Goal: Transaction & Acquisition: Purchase product/service

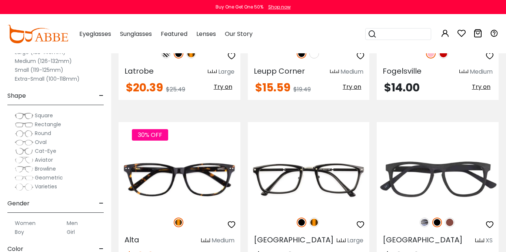
scroll to position [1128, 0]
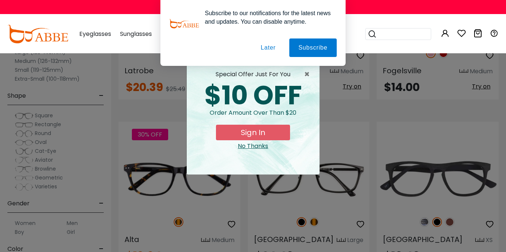
click at [261, 148] on div "No Thanks" at bounding box center [252, 146] width 121 height 9
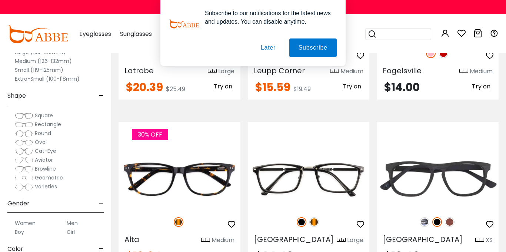
click at [271, 50] on button "Later" at bounding box center [267, 47] width 33 height 19
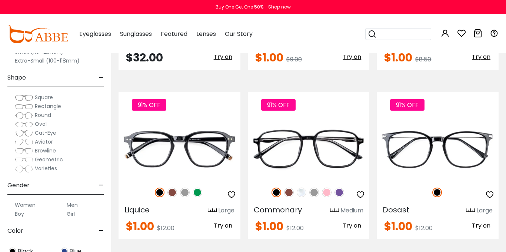
scroll to position [19, 0]
click at [16, 104] on img at bounding box center [24, 106] width 19 height 7
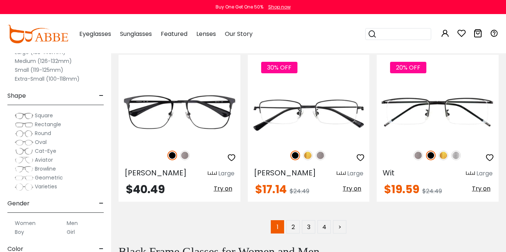
scroll to position [3387, 0]
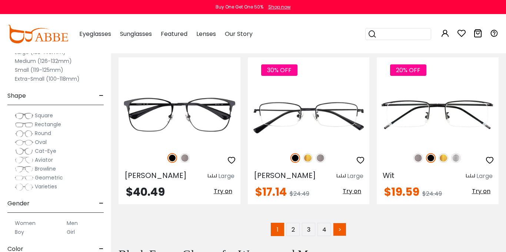
click at [342, 224] on link ">" at bounding box center [339, 229] width 13 height 13
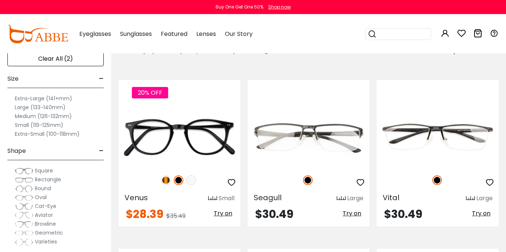
scroll to position [137, 0]
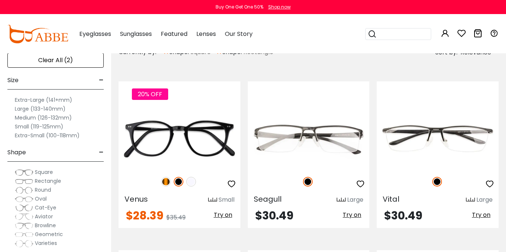
click at [5, 122] on div "Clear All (2) Size - Extra-Large (141+mm) Large (133-140mm) Medium (126-132mm) …" at bounding box center [55, 177] width 111 height 263
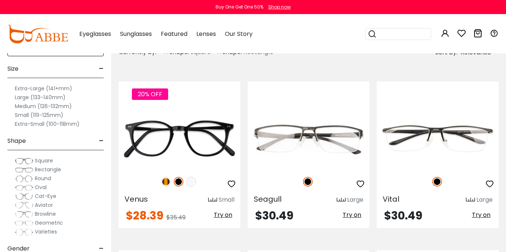
scroll to position [14, 0]
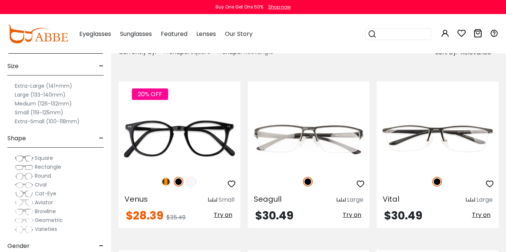
click at [16, 156] on label "Square" at bounding box center [34, 158] width 38 height 9
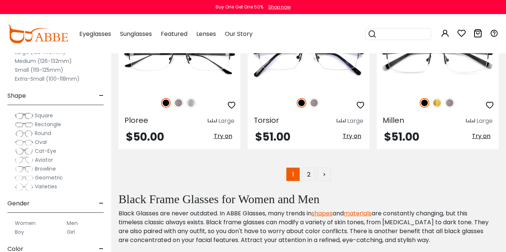
scroll to position [3452, 0]
click at [325, 168] on link ">" at bounding box center [323, 174] width 13 height 13
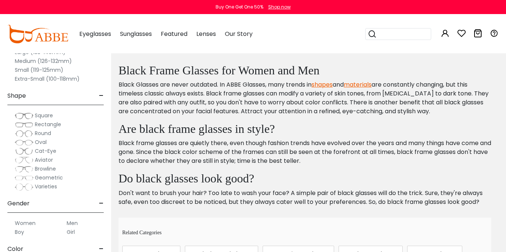
scroll to position [2543, 0]
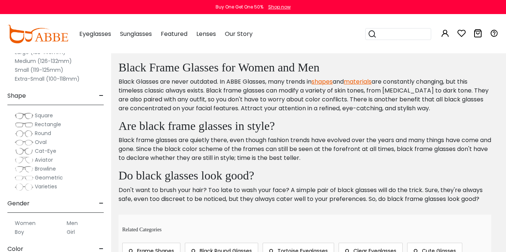
click at [18, 125] on img at bounding box center [24, 124] width 19 height 7
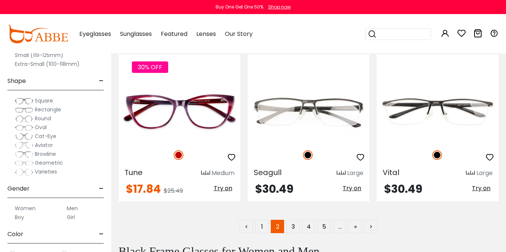
scroll to position [3440, 0]
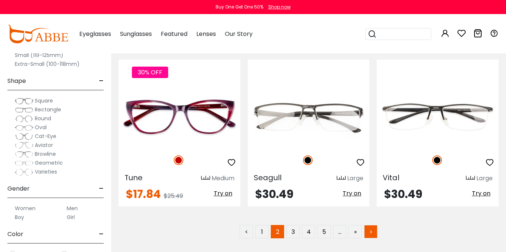
click at [370, 225] on link ">" at bounding box center [370, 231] width 13 height 13
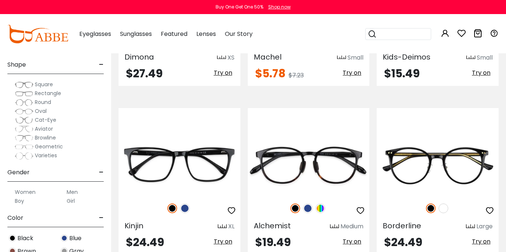
scroll to position [21, 0]
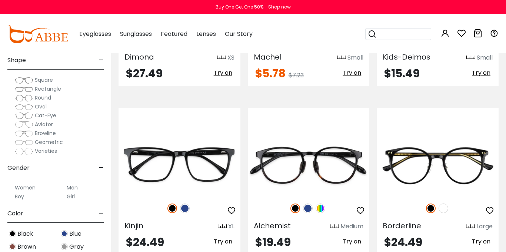
click at [70, 188] on label "Men" at bounding box center [72, 187] width 11 height 9
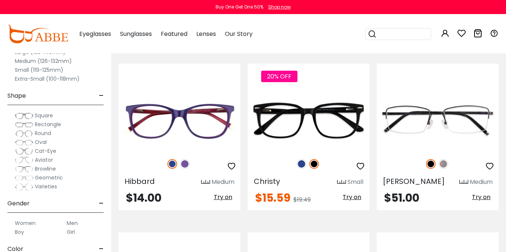
scroll to position [2209, 0]
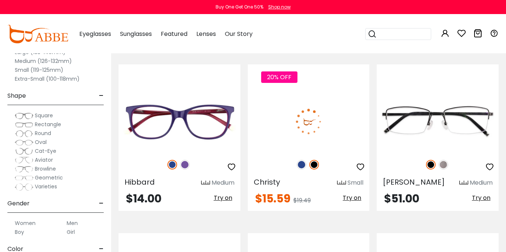
click at [356, 104] on img at bounding box center [309, 121] width 122 height 61
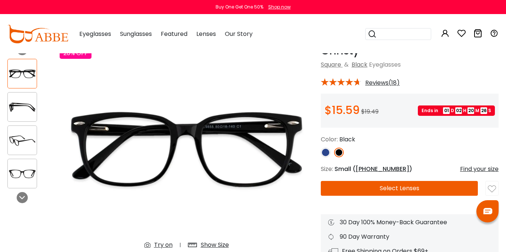
click at [11, 136] on img at bounding box center [22, 140] width 29 height 14
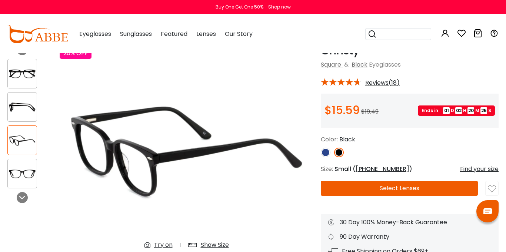
click at [24, 175] on img at bounding box center [22, 174] width 29 height 14
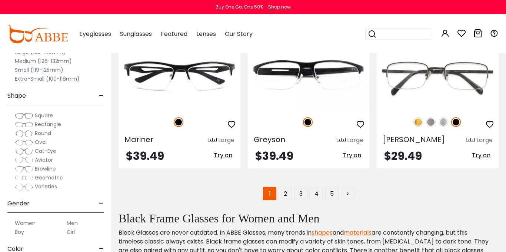
scroll to position [3443, 0]
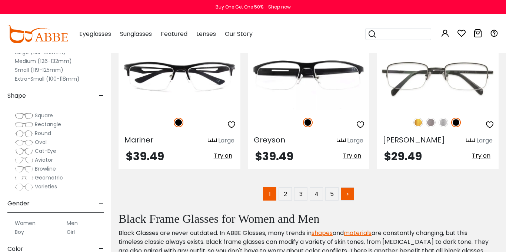
click at [347, 187] on link ">" at bounding box center [346, 193] width 13 height 13
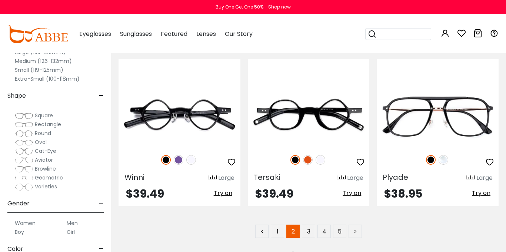
scroll to position [3430, 0]
click at [360, 225] on link ">" at bounding box center [354, 231] width 13 height 13
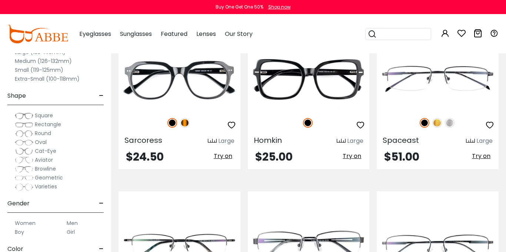
scroll to position [701, 0]
